Goal: Transaction & Acquisition: Book appointment/travel/reservation

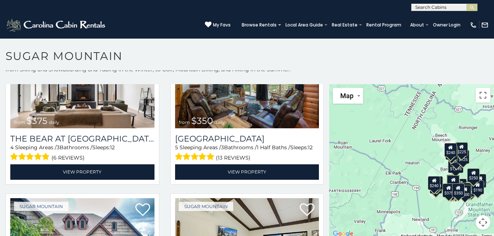
scroll to position [21, 0]
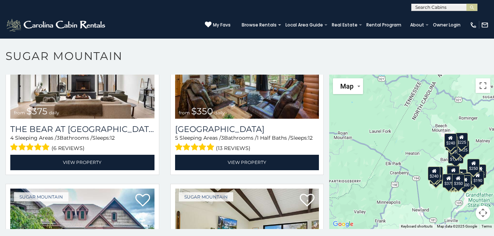
click at [419, 200] on div "$375 $350 $350 $200 $375 $195 $265 $175 $190 $290 $155 $175 $345 $1,095 $195 $2…" at bounding box center [411, 152] width 165 height 155
click at [398, 171] on div "$375 $350 $350 $200 $375 $195 $265 $175 $190 $290 $155 $175 $345 $1,095 $195 $2…" at bounding box center [411, 152] width 165 height 155
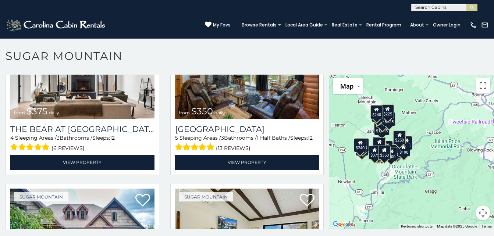
drag, startPoint x: 402, startPoint y: 189, endPoint x: 328, endPoint y: 160, distance: 79.8
click at [329, 160] on div "$375 $350 $350 $200 $375 $195 $265 $175 $190 $290 $155 $175 $345 $1,095 $195 $2…" at bounding box center [411, 152] width 165 height 155
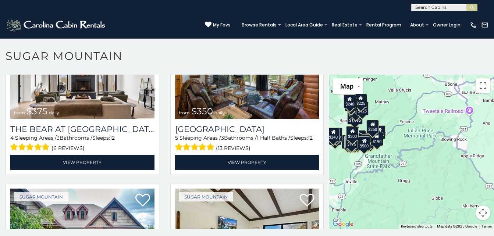
drag, startPoint x: 416, startPoint y: 162, endPoint x: 391, endPoint y: 149, distance: 28.0
click at [391, 149] on div "$375 $350 $350 $200 $375 $195 $265 $175 $190 $290 $155 $175 $345 $1,095 $195 $2…" at bounding box center [411, 152] width 165 height 155
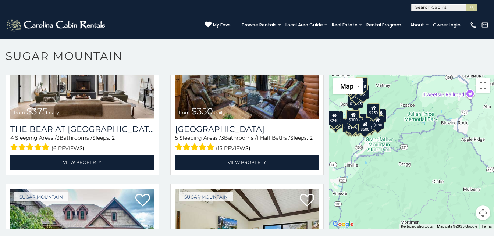
drag, startPoint x: 398, startPoint y: 199, endPoint x: 398, endPoint y: 182, distance: 16.6
click at [398, 182] on div "$375 $350 $350 $200 $375 $195 $265 $175 $190 $290 $155 $175 $345 $1,095 $195 $2…" at bounding box center [411, 152] width 165 height 155
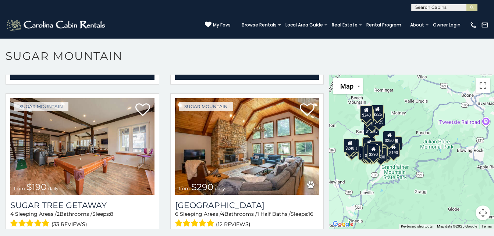
drag, startPoint x: 372, startPoint y: 171, endPoint x: 391, endPoint y: 200, distance: 34.9
click at [388, 200] on div "$375 $350 $350 $200 $375 $195 $265 $175 $190 $290 $155 $175 $345 $1,095 $195 $2…" at bounding box center [411, 152] width 165 height 155
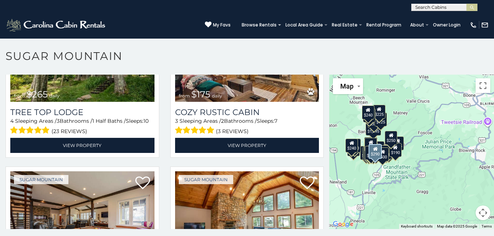
scroll to position [589, 0]
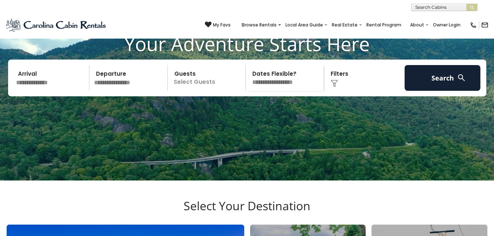
scroll to position [37, 0]
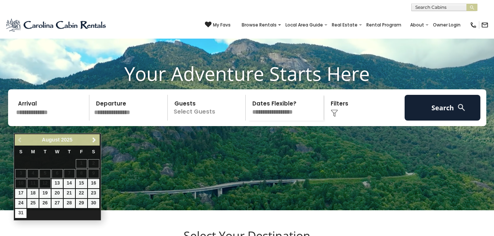
click at [21, 117] on input "text" at bounding box center [52, 108] width 76 height 26
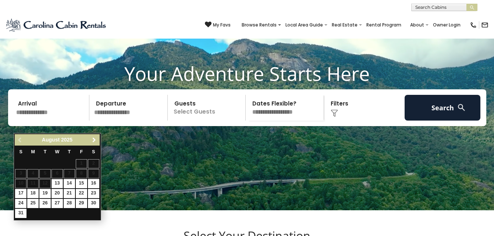
click at [97, 138] on span "Next" at bounding box center [94, 140] width 6 height 6
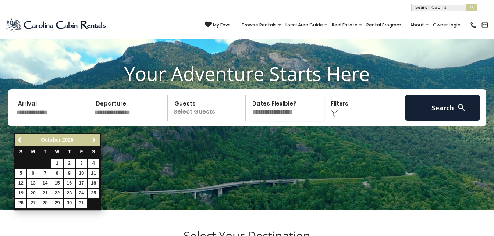
click at [97, 139] on span "Next" at bounding box center [94, 140] width 6 height 6
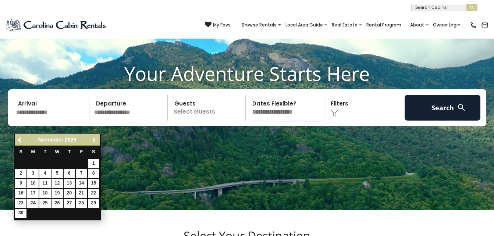
click at [97, 139] on span "Next" at bounding box center [94, 140] width 6 height 6
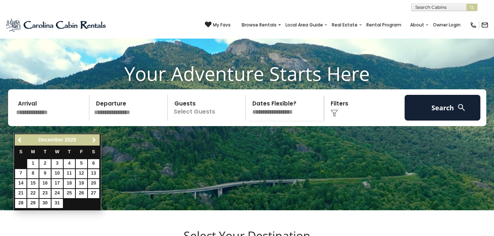
click at [97, 139] on span "Next" at bounding box center [94, 140] width 6 height 6
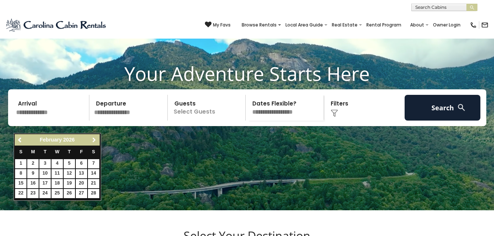
click at [97, 139] on span "Next" at bounding box center [94, 140] width 6 height 6
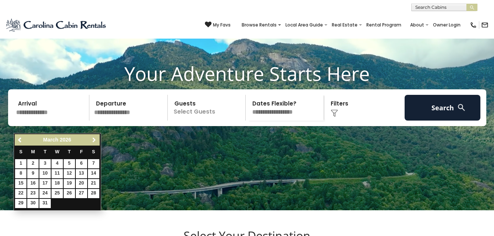
click at [97, 139] on span "Next" at bounding box center [94, 140] width 6 height 6
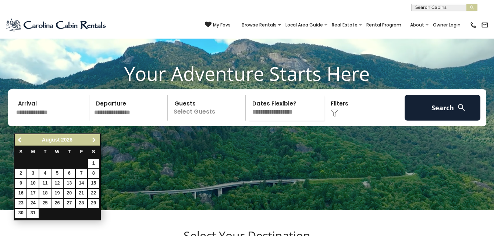
click at [97, 139] on span "Next" at bounding box center [94, 140] width 6 height 6
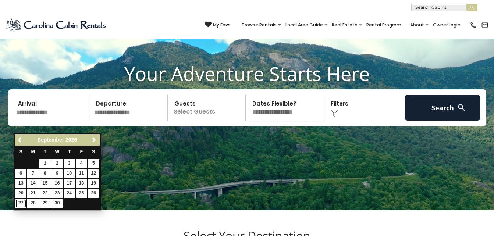
click at [19, 206] on link "27" at bounding box center [20, 203] width 11 height 9
type input "*******"
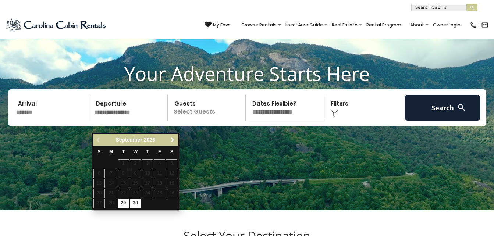
click at [174, 141] on span "Next" at bounding box center [173, 140] width 6 height 6
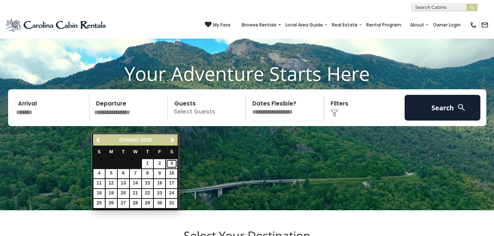
click at [170, 164] on link "3" at bounding box center [171, 163] width 11 height 9
type input "*******"
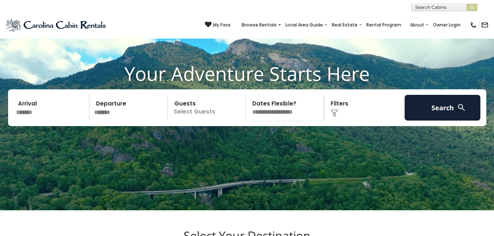
click at [220, 121] on p "Select Guests" at bounding box center [208, 108] width 76 height 26
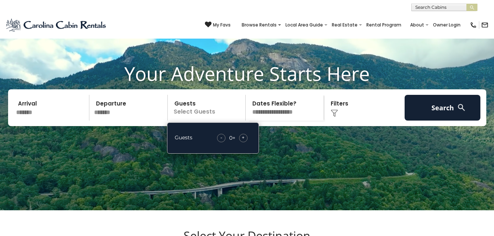
click at [245, 142] on div "+" at bounding box center [243, 138] width 8 height 8
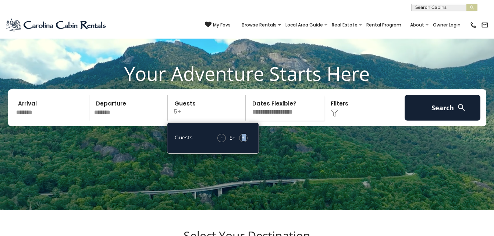
click at [245, 142] on div "+" at bounding box center [243, 138] width 8 height 8
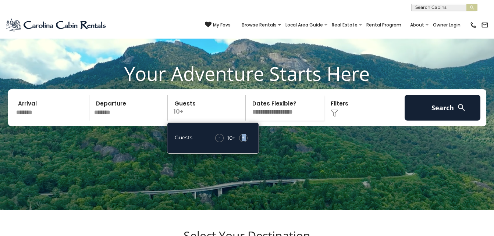
click at [245, 142] on div "+" at bounding box center [243, 138] width 8 height 8
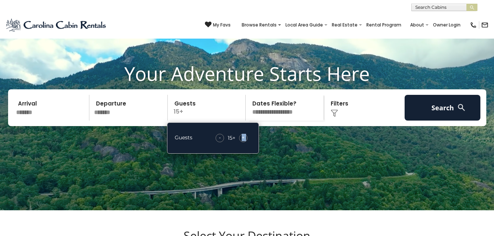
click at [245, 142] on div "+" at bounding box center [243, 138] width 8 height 8
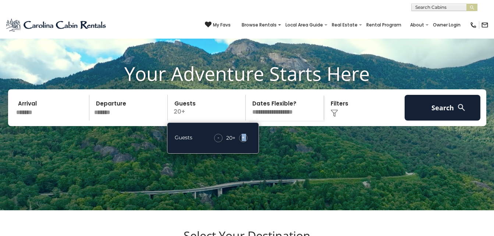
click at [245, 142] on div "+" at bounding box center [243, 138] width 8 height 8
click at [245, 141] on span "+" at bounding box center [243, 137] width 3 height 7
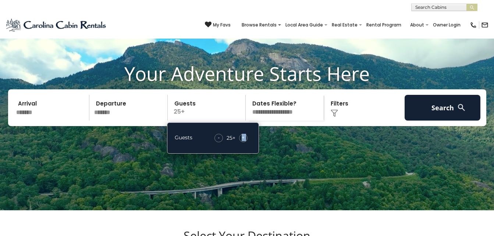
click at [245, 141] on span "+" at bounding box center [243, 137] width 3 height 7
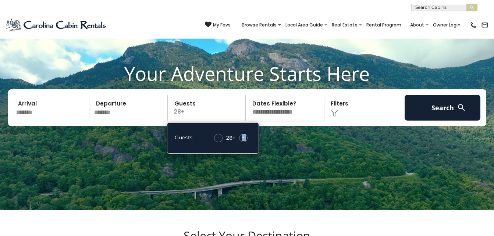
click at [245, 141] on span "+" at bounding box center [243, 137] width 3 height 7
click at [294, 121] on select "**********" at bounding box center [286, 108] width 76 height 26
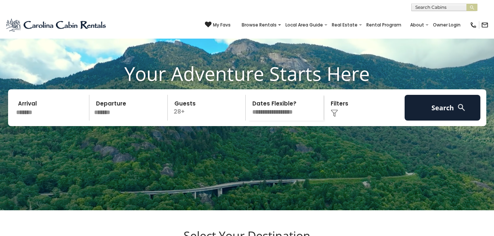
select select "*"
click at [248, 107] on select "**********" at bounding box center [286, 108] width 76 height 26
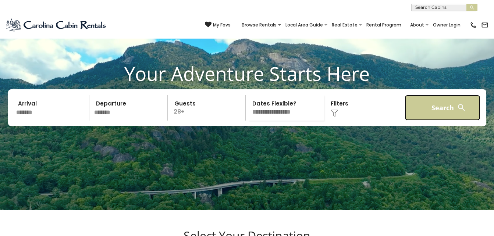
click at [432, 114] on button "Search" at bounding box center [443, 108] width 76 height 26
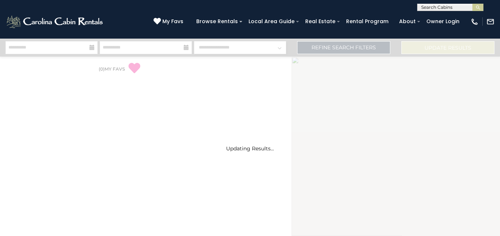
select select "*"
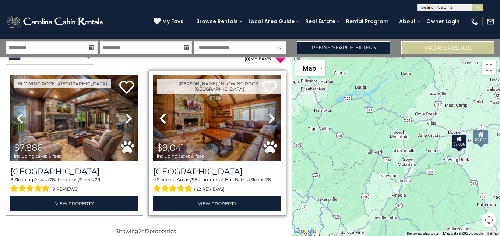
scroll to position [19, 0]
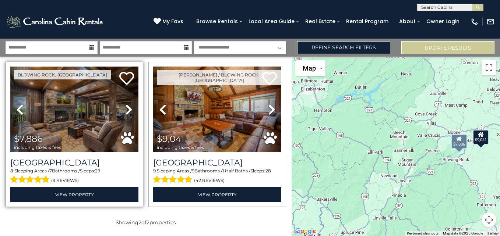
click at [90, 126] on img at bounding box center [74, 110] width 128 height 86
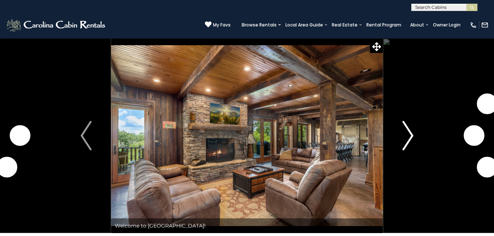
click at [408, 135] on img "Next" at bounding box center [407, 135] width 11 height 29
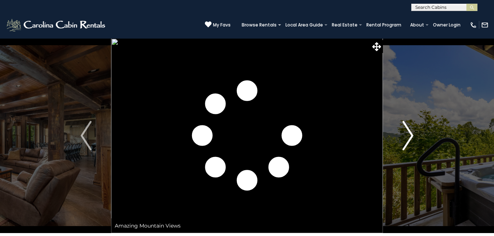
click at [408, 135] on img "Next" at bounding box center [407, 135] width 11 height 29
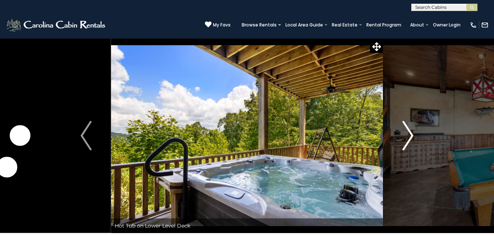
click at [408, 135] on img "Next" at bounding box center [407, 135] width 11 height 29
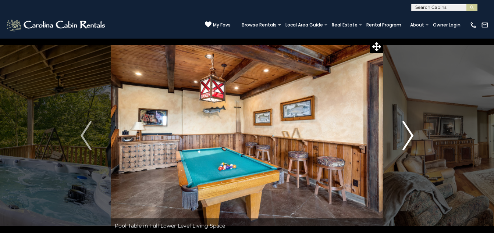
click at [408, 135] on img "Next" at bounding box center [407, 135] width 11 height 29
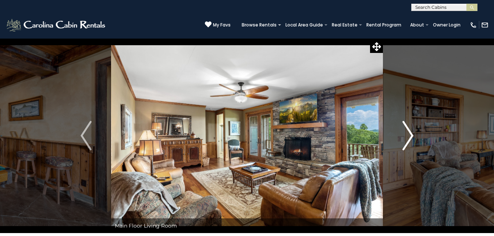
click at [409, 136] on img "Next" at bounding box center [407, 135] width 11 height 29
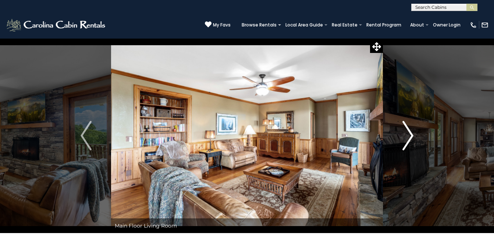
click at [409, 136] on img "Next" at bounding box center [407, 135] width 11 height 29
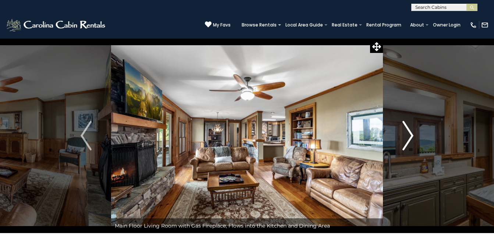
click at [409, 136] on img "Next" at bounding box center [407, 135] width 11 height 29
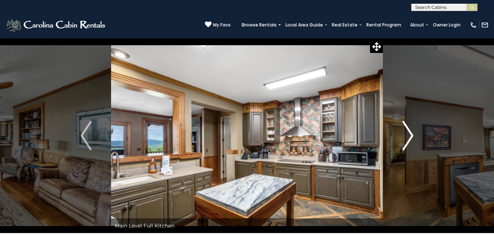
click at [409, 136] on img "Next" at bounding box center [407, 135] width 11 height 29
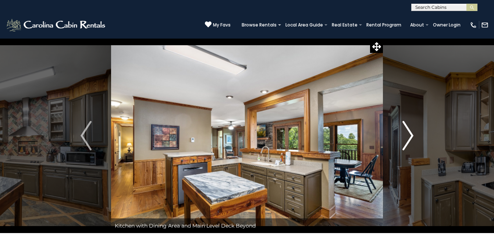
click at [409, 136] on img "Next" at bounding box center [407, 135] width 11 height 29
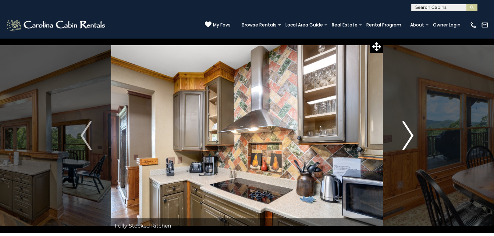
click at [409, 136] on img "Next" at bounding box center [407, 135] width 11 height 29
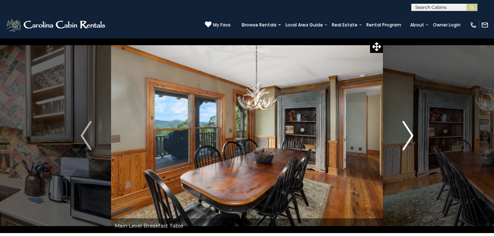
click at [409, 136] on img "Next" at bounding box center [407, 135] width 11 height 29
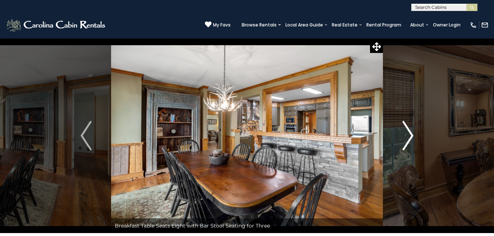
click at [409, 136] on img "Next" at bounding box center [407, 135] width 11 height 29
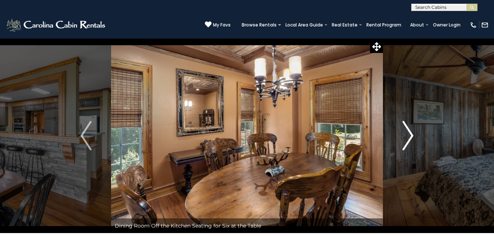
click at [409, 136] on img "Next" at bounding box center [407, 135] width 11 height 29
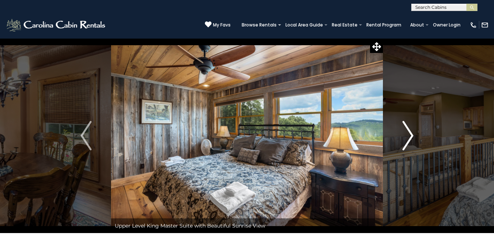
click at [409, 136] on img "Next" at bounding box center [407, 135] width 11 height 29
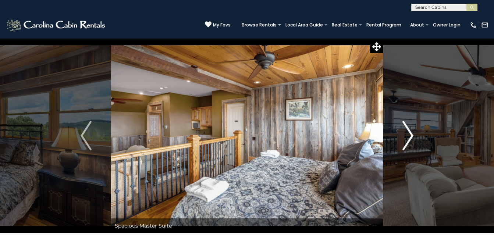
click at [402, 134] on button "Next" at bounding box center [408, 135] width 50 height 195
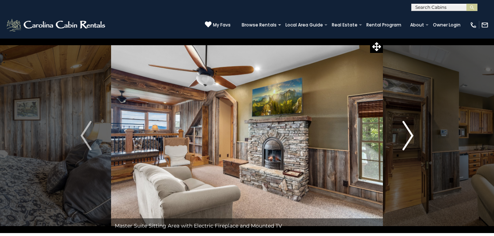
click at [402, 134] on button "Next" at bounding box center [408, 135] width 50 height 195
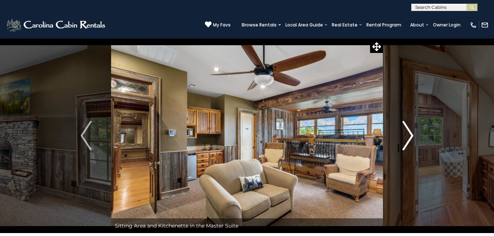
click at [402, 134] on button "Next" at bounding box center [408, 135] width 50 height 195
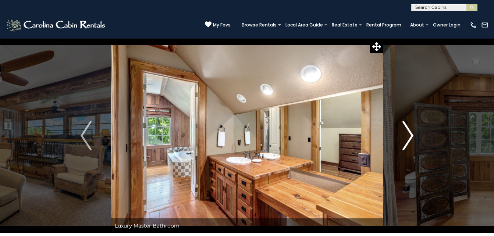
click at [402, 134] on button "Next" at bounding box center [408, 135] width 50 height 195
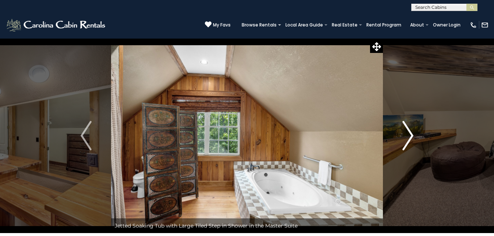
click at [402, 134] on button "Next" at bounding box center [408, 135] width 50 height 195
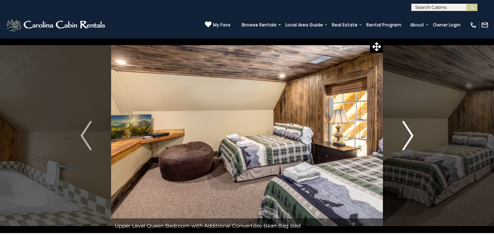
click at [402, 134] on button "Next" at bounding box center [408, 135] width 50 height 195
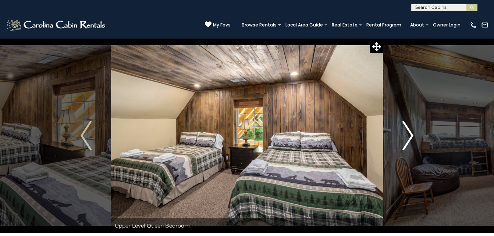
click at [402, 134] on button "Next" at bounding box center [408, 135] width 50 height 195
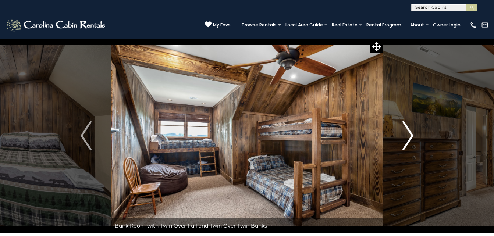
click at [402, 134] on button "Next" at bounding box center [408, 135] width 50 height 195
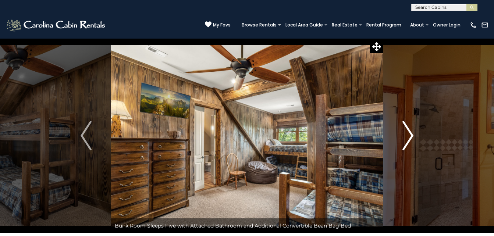
click at [402, 134] on button "Next" at bounding box center [408, 135] width 50 height 195
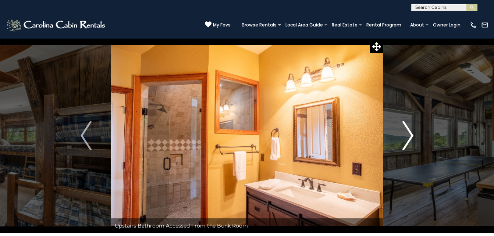
click at [402, 134] on button "Next" at bounding box center [408, 135] width 50 height 195
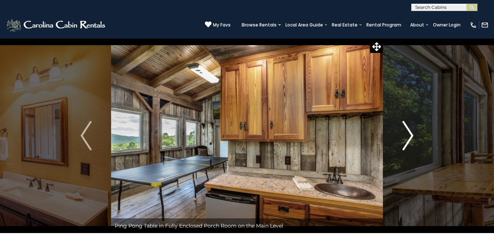
click at [402, 134] on button "Next" at bounding box center [408, 135] width 50 height 195
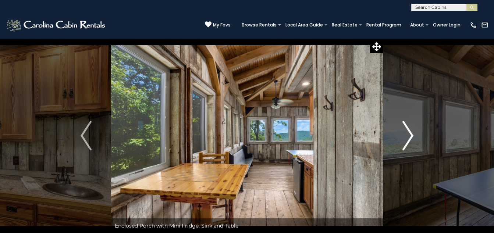
click at [402, 134] on button "Next" at bounding box center [408, 135] width 50 height 195
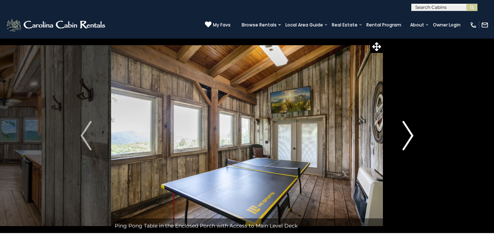
click at [402, 134] on button "Next" at bounding box center [408, 135] width 50 height 195
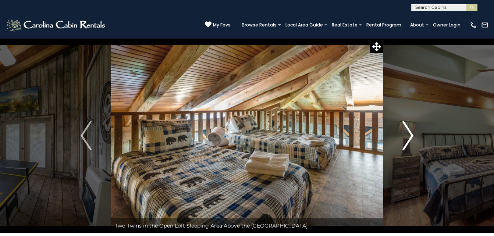
click at [402, 134] on button "Next" at bounding box center [408, 135] width 50 height 195
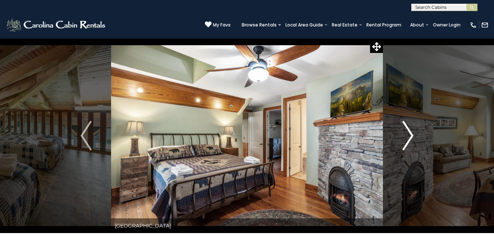
click at [402, 134] on button "Next" at bounding box center [408, 135] width 50 height 195
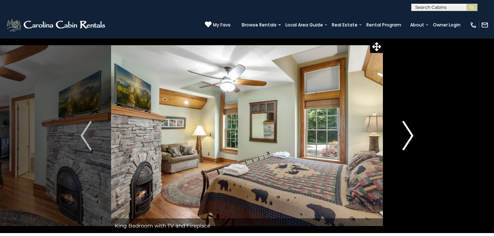
click at [402, 134] on button "Next" at bounding box center [408, 135] width 50 height 195
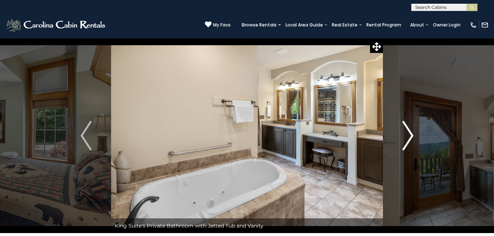
click at [412, 130] on img "Next" at bounding box center [407, 135] width 11 height 29
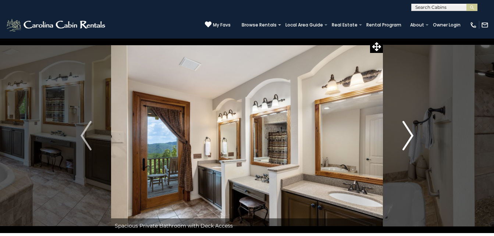
click at [413, 130] on img "Next" at bounding box center [407, 135] width 11 height 29
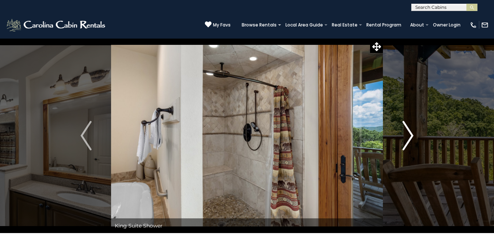
click at [413, 130] on img "Next" at bounding box center [407, 135] width 11 height 29
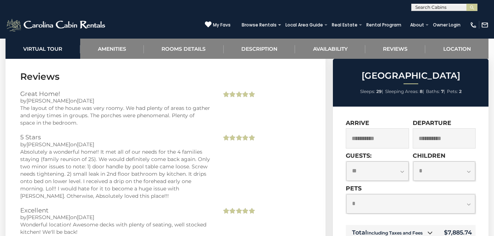
scroll to position [2354, 0]
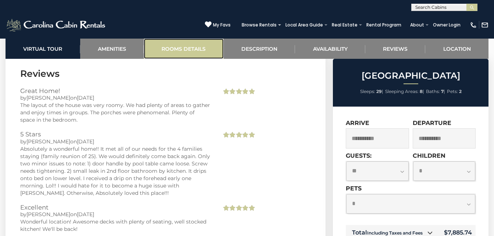
click at [205, 46] on link "Rooms Details" at bounding box center [184, 49] width 80 height 20
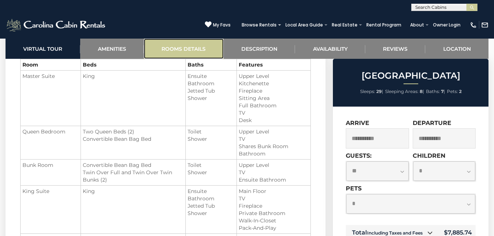
scroll to position [841, 0]
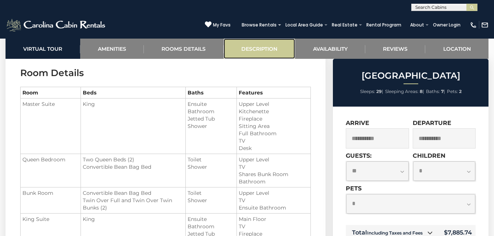
click at [259, 42] on link "Description" at bounding box center [260, 49] width 72 height 20
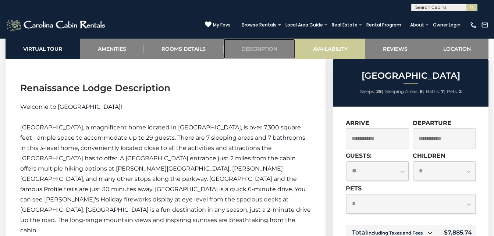
scroll to position [1166, 0]
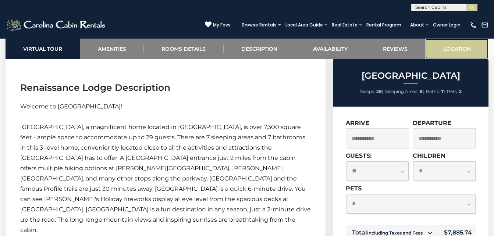
click at [454, 47] on link "Location" at bounding box center [456, 49] width 63 height 20
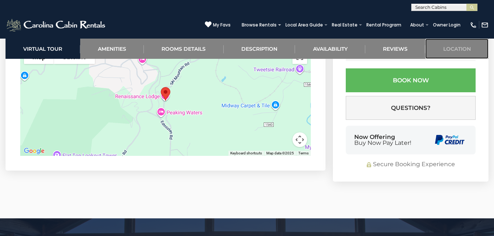
scroll to position [2652, 0]
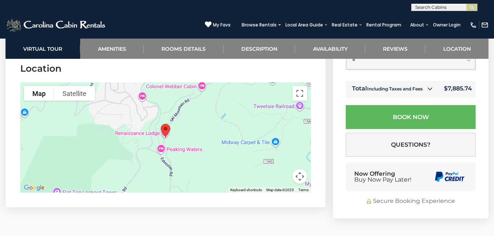
click at [215, 137] on div at bounding box center [165, 137] width 291 height 110
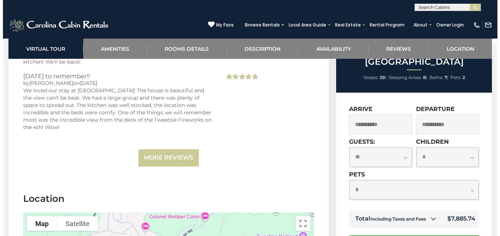
scroll to position [2505, 0]
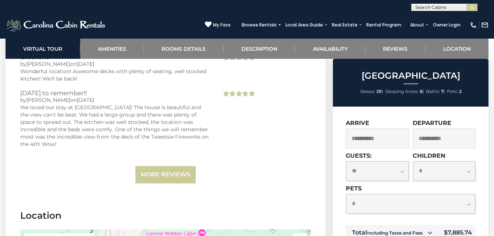
click at [434, 228] on link at bounding box center [430, 233] width 10 height 10
